Goal: Transaction & Acquisition: Purchase product/service

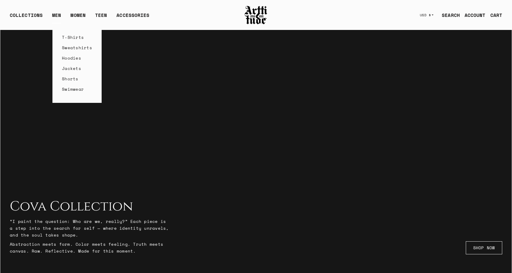
click at [65, 50] on link "Sweatshirts" at bounding box center [77, 47] width 30 height 10
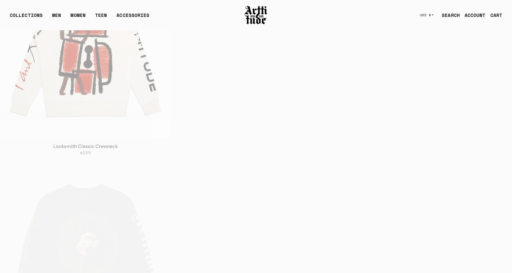
scroll to position [1139, 0]
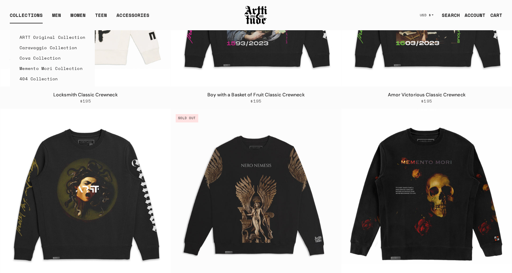
click at [36, 57] on link "Cova Collection" at bounding box center [53, 58] width 66 height 10
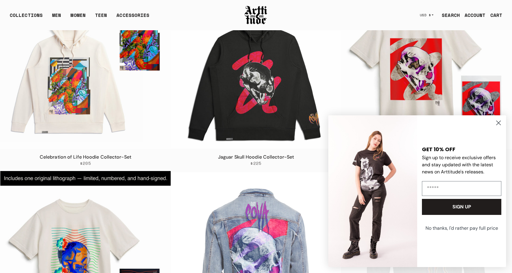
scroll to position [135, 0]
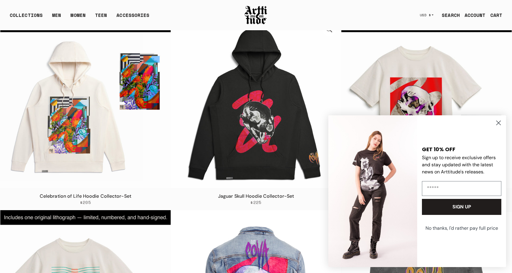
click at [251, 129] on img at bounding box center [256, 102] width 170 height 170
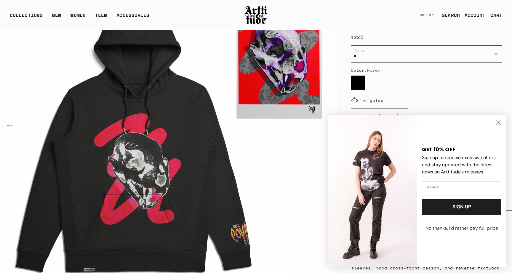
scroll to position [100, 0]
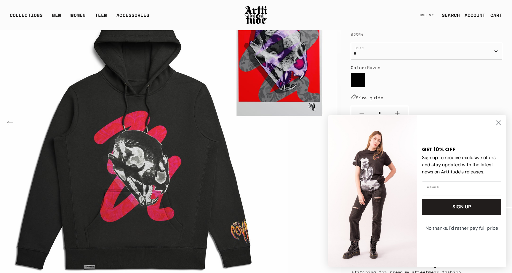
click at [90, 137] on img "1 / 4" at bounding box center [170, 122] width 341 height 341
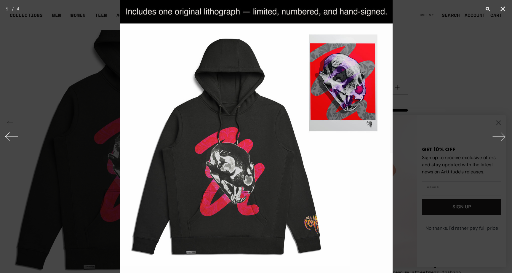
click at [503, 134] on button "Next" at bounding box center [501, 137] width 22 height 30
